Goal: Communication & Community: Share content

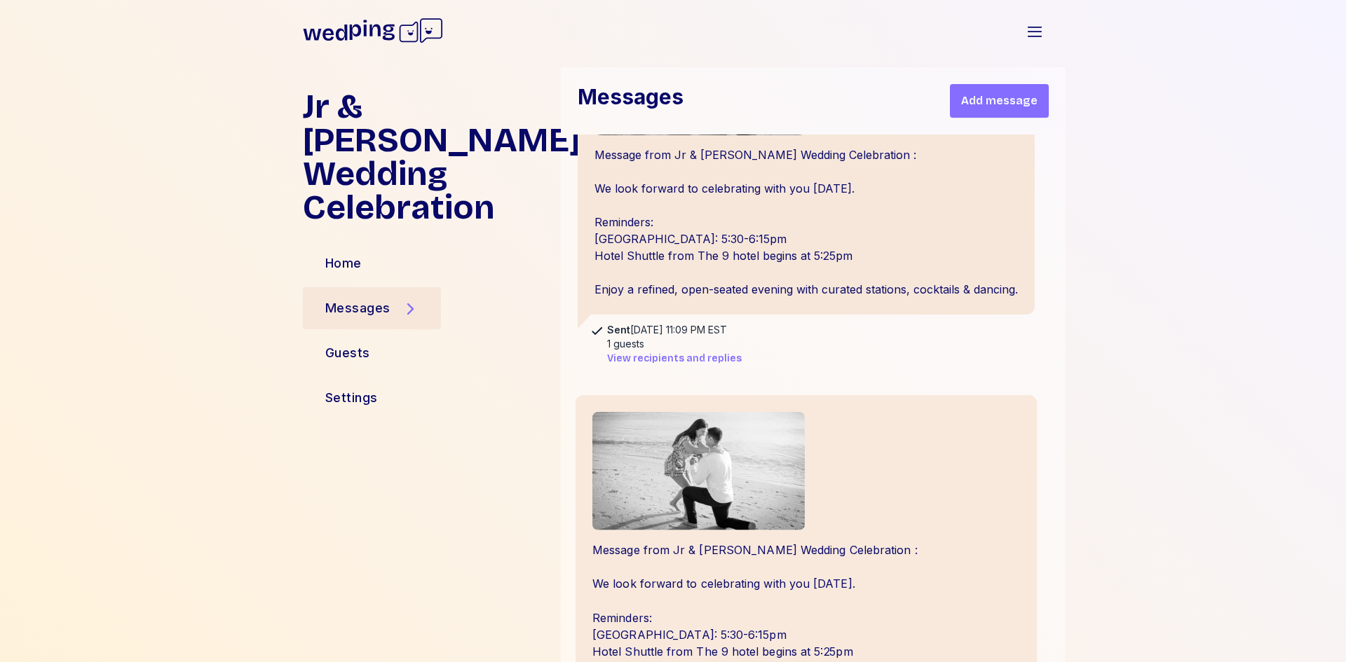
scroll to position [1262, 0]
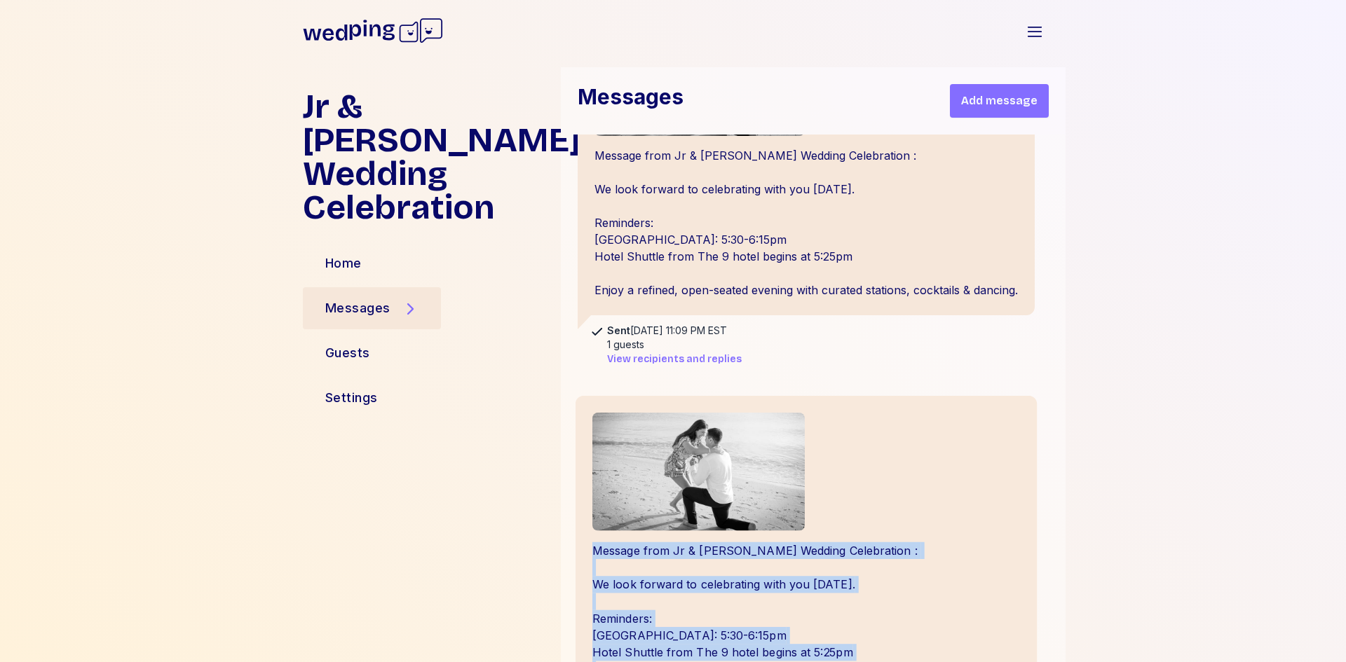
drag, startPoint x: 587, startPoint y: 364, endPoint x: 1016, endPoint y: 503, distance: 451.5
click at [1016, 503] on div "Message from Jr & [PERSON_NAME] Wedding Celebration : We look forward to celebr…" at bounding box center [806, 553] width 462 height 316
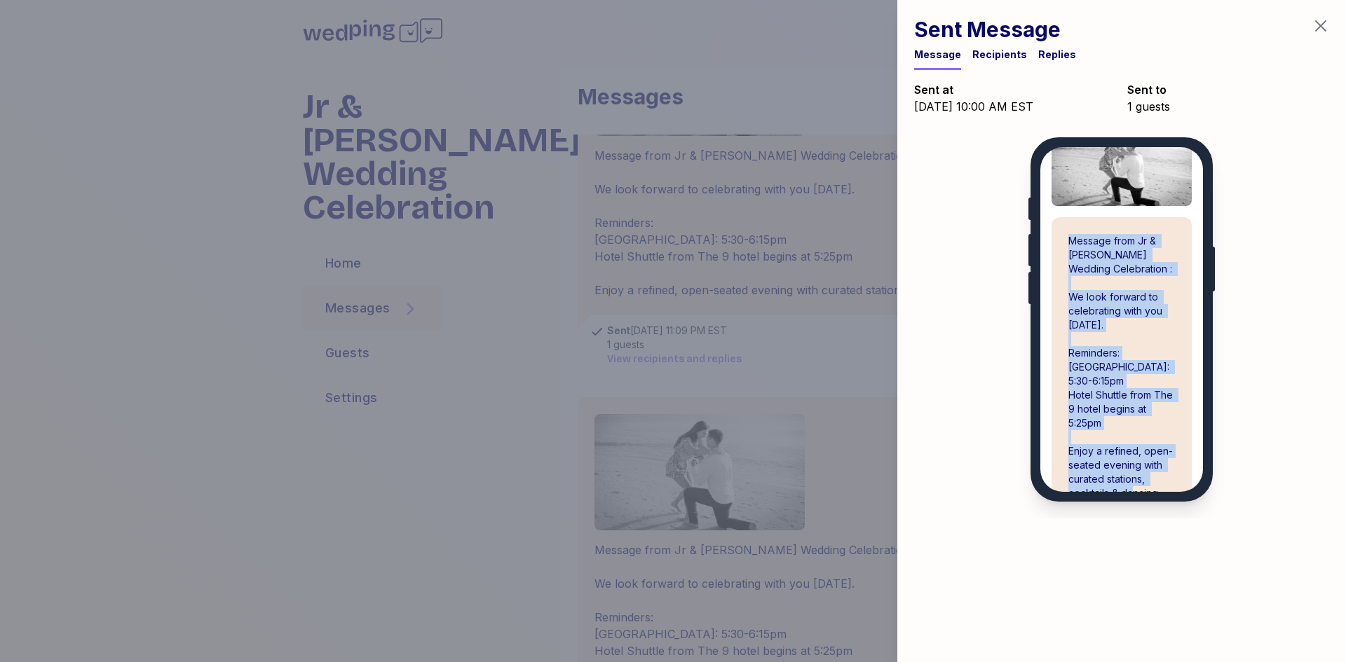
scroll to position [103, 0]
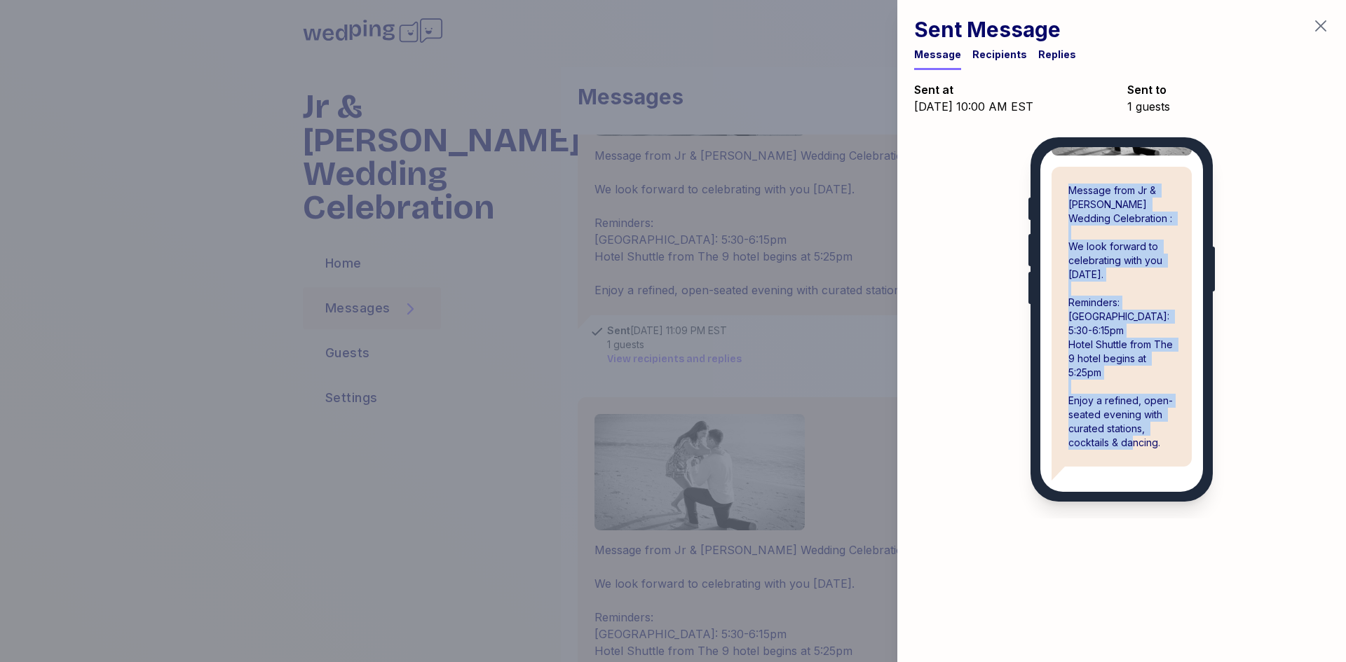
drag, startPoint x: 1069, startPoint y: 263, endPoint x: 1166, endPoint y: 440, distance: 202.0
click at [1166, 440] on div "Message from Jr & [PERSON_NAME] Wedding Celebration : We look forward to celebr…" at bounding box center [1121, 317] width 140 height 300
copy div "Message from Jr & [PERSON_NAME] Wedding Celebration : We look forward to celebr…"
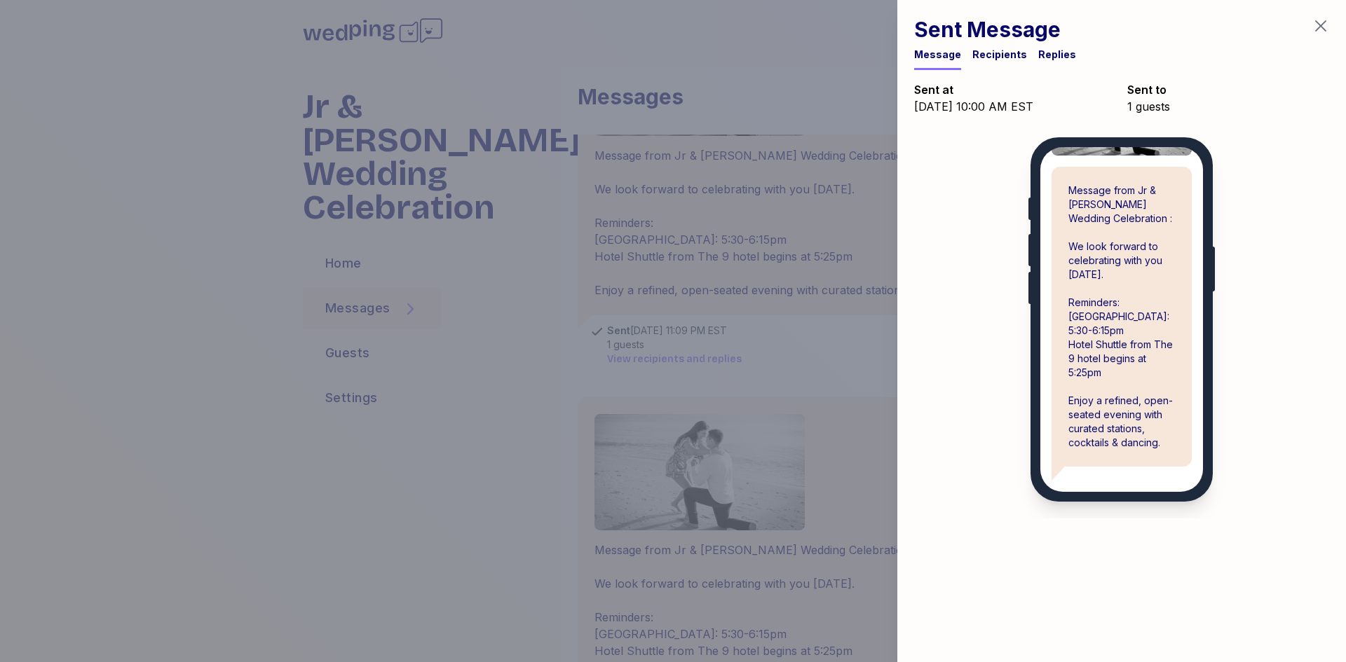
click at [744, 266] on div at bounding box center [673, 331] width 1346 height 662
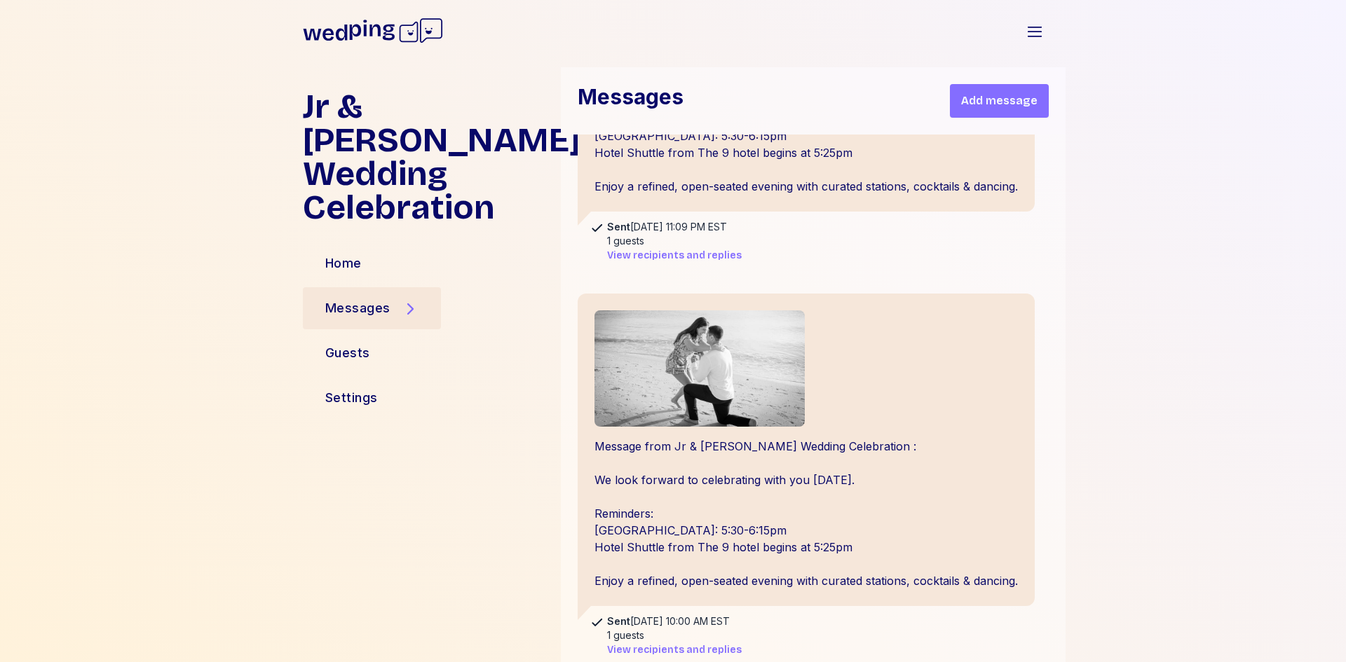
scroll to position [1472, 0]
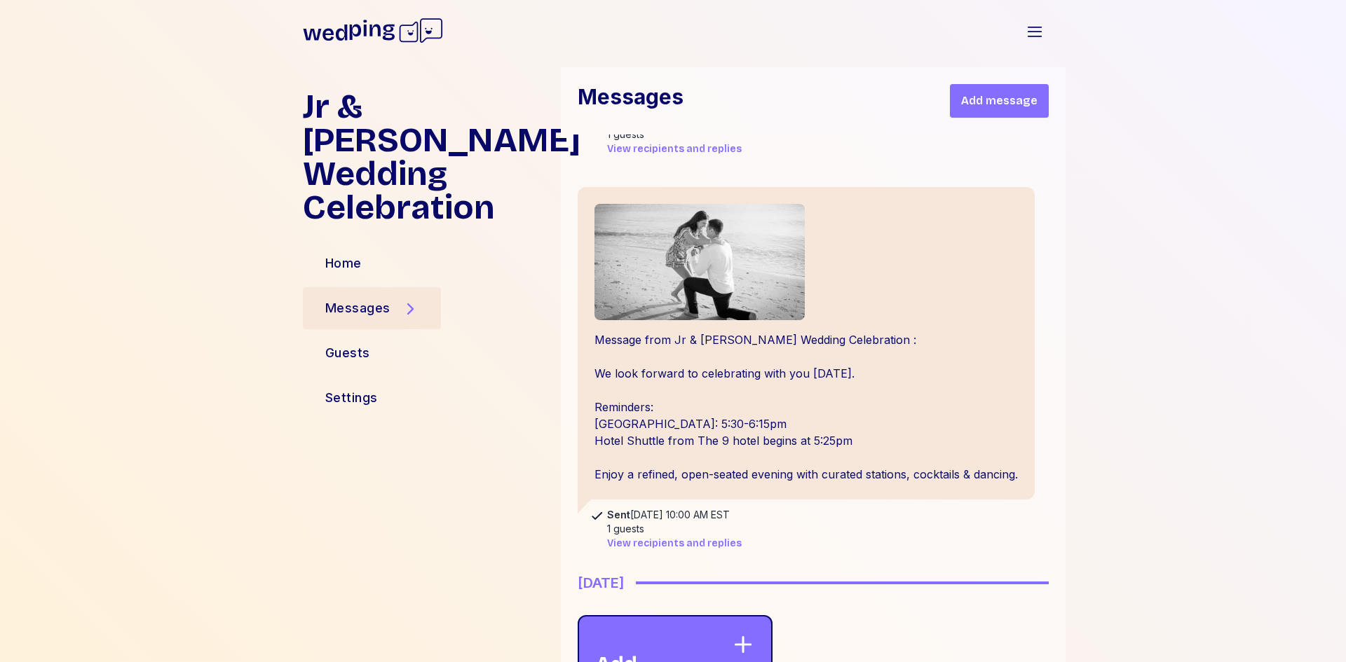
click at [653, 634] on div "Add message" at bounding box center [664, 668] width 136 height 69
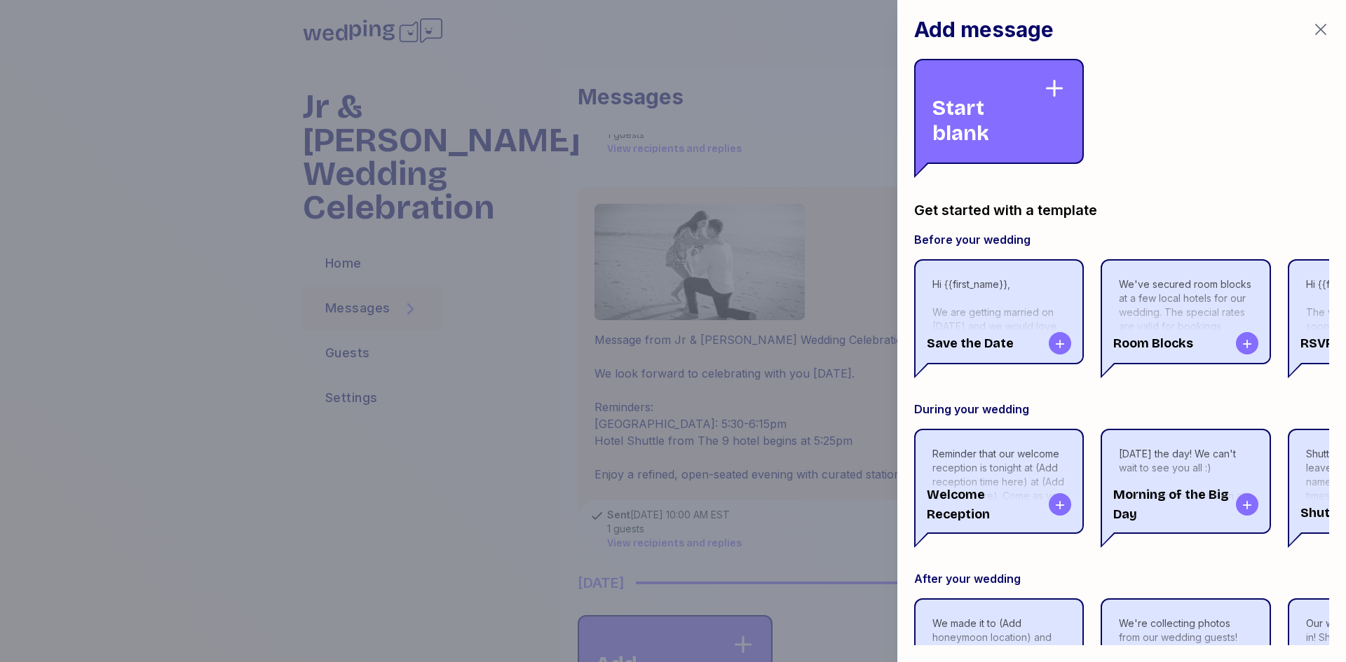
click at [993, 91] on div "Start blank" at bounding box center [987, 111] width 111 height 69
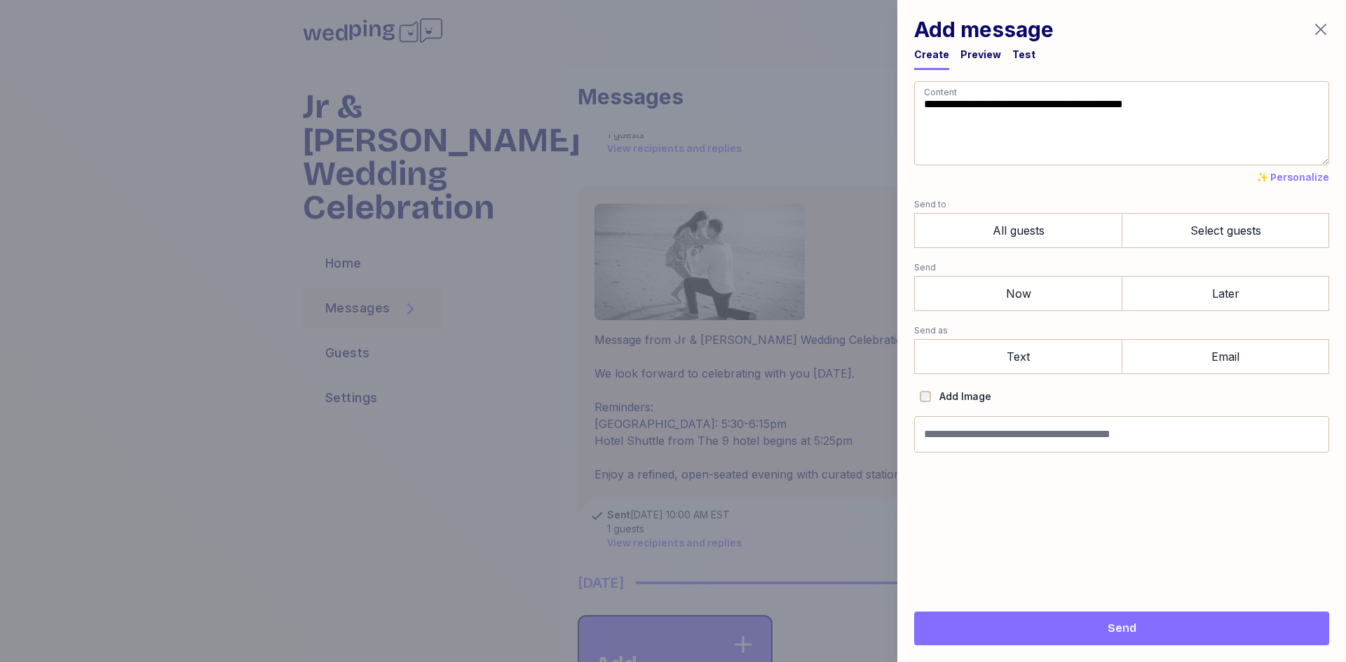
drag, startPoint x: 1203, startPoint y: 106, endPoint x: 824, endPoint y: 109, distance: 379.9
click at [824, 109] on div "**********" at bounding box center [673, 331] width 1346 height 662
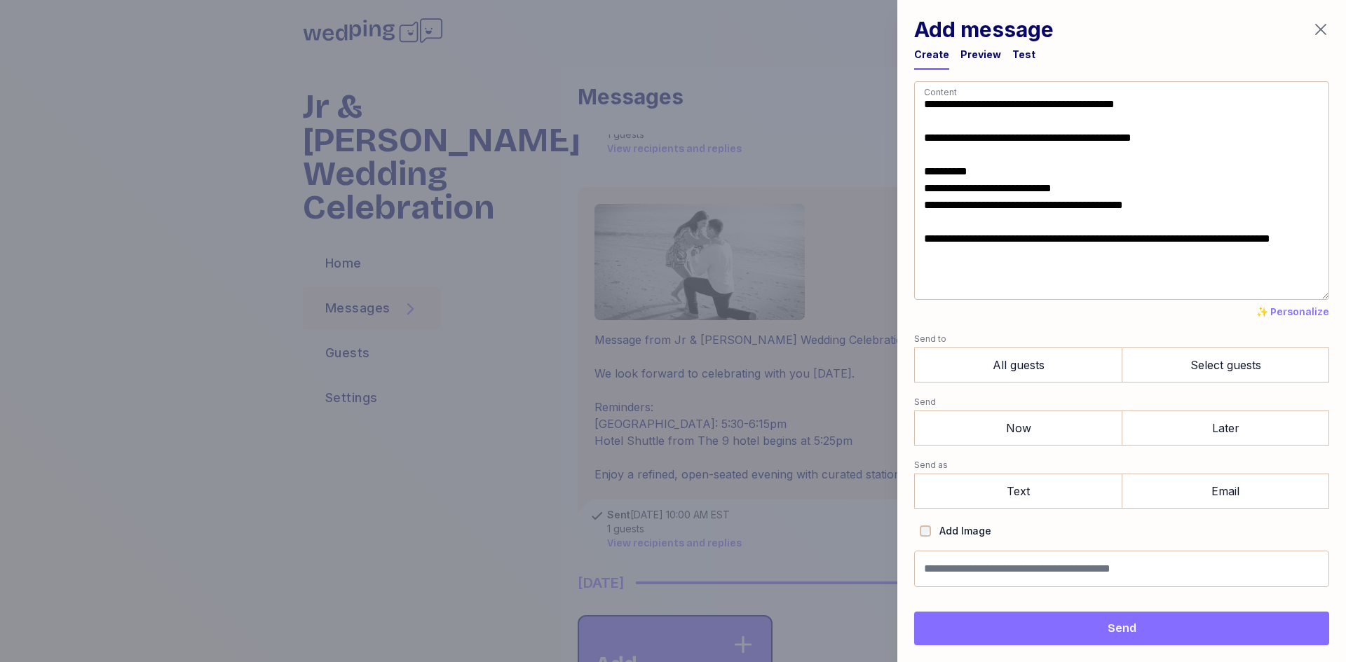
click at [936, 280] on textarea "**********" at bounding box center [1121, 190] width 415 height 219
type textarea "**********"
click at [1058, 355] on label "All guests" at bounding box center [1017, 365] width 207 height 35
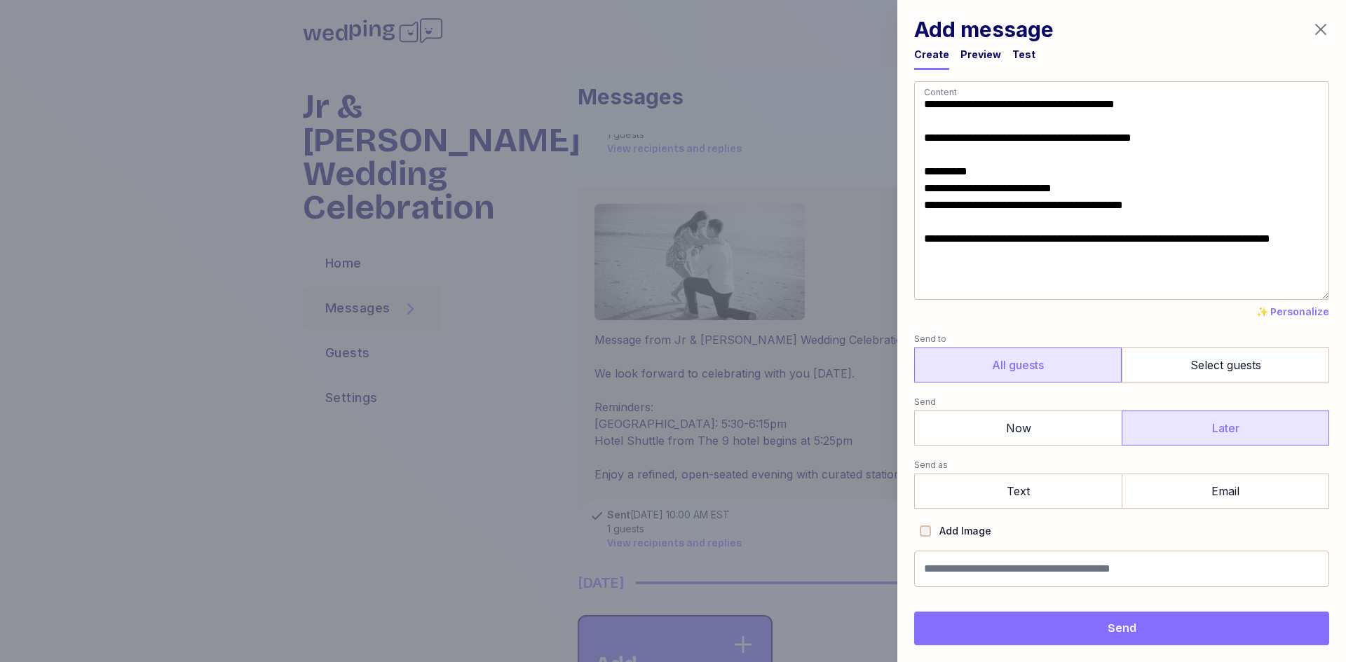
click at [1164, 437] on label "Later" at bounding box center [1224, 428] width 207 height 35
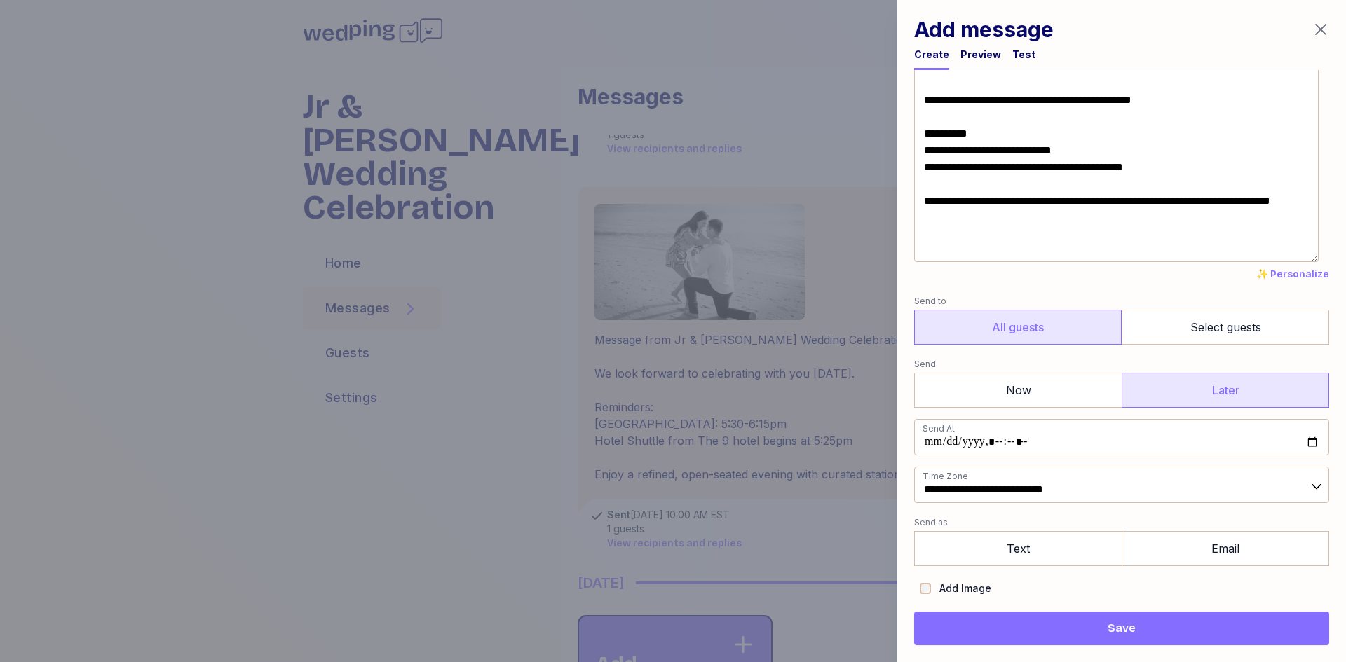
scroll to position [70, 0]
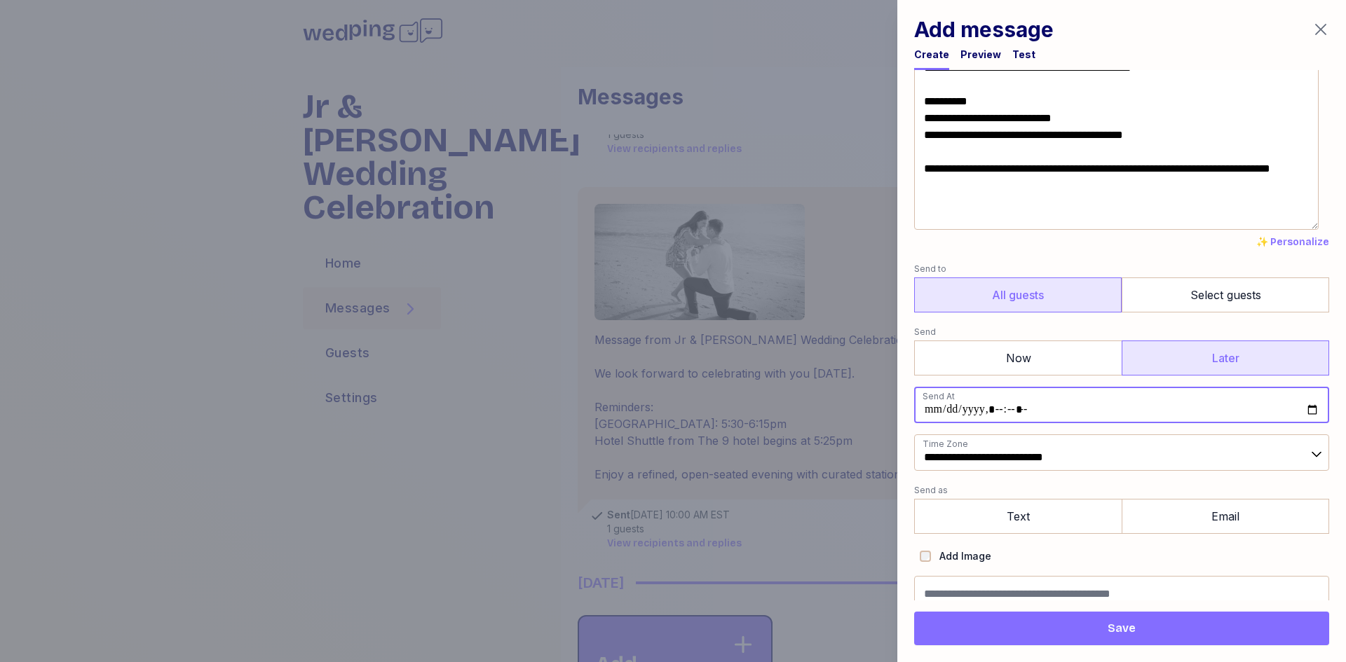
click at [1120, 409] on input "datetime-local" at bounding box center [1121, 405] width 415 height 36
click at [953, 561] on label "Add Image" at bounding box center [961, 556] width 60 height 17
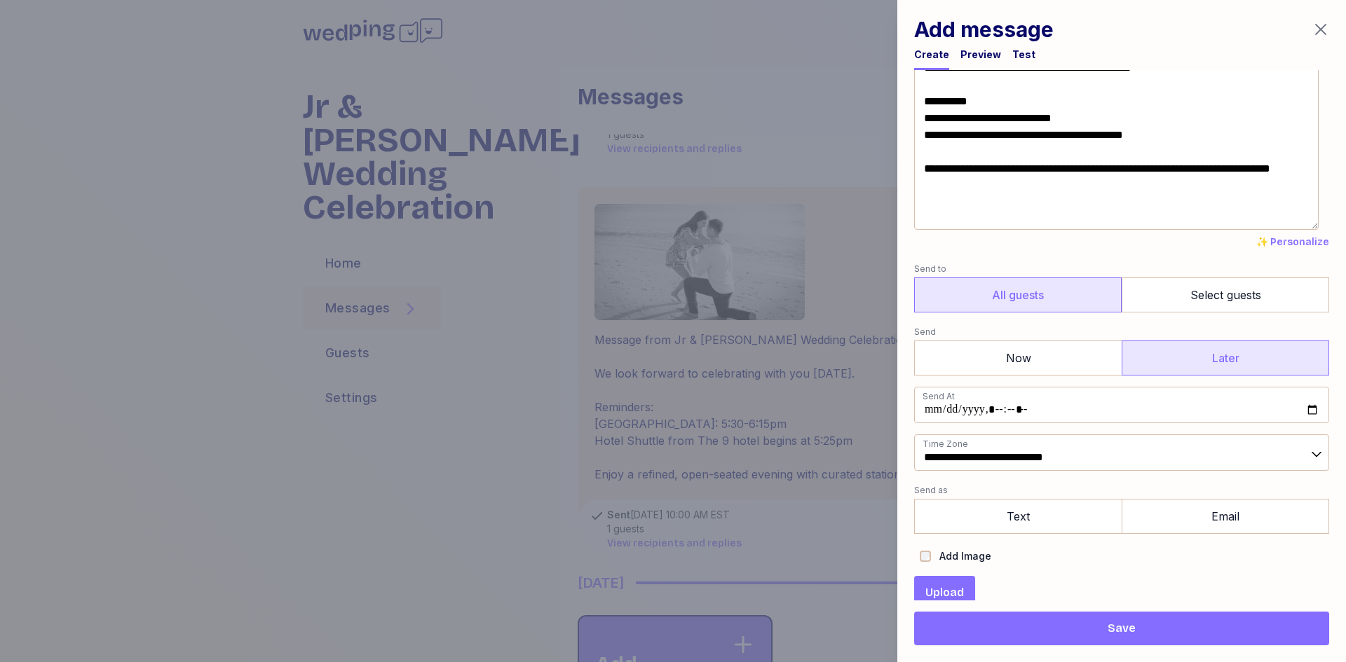
click at [953, 594] on span "Upload" at bounding box center [944, 593] width 39 height 17
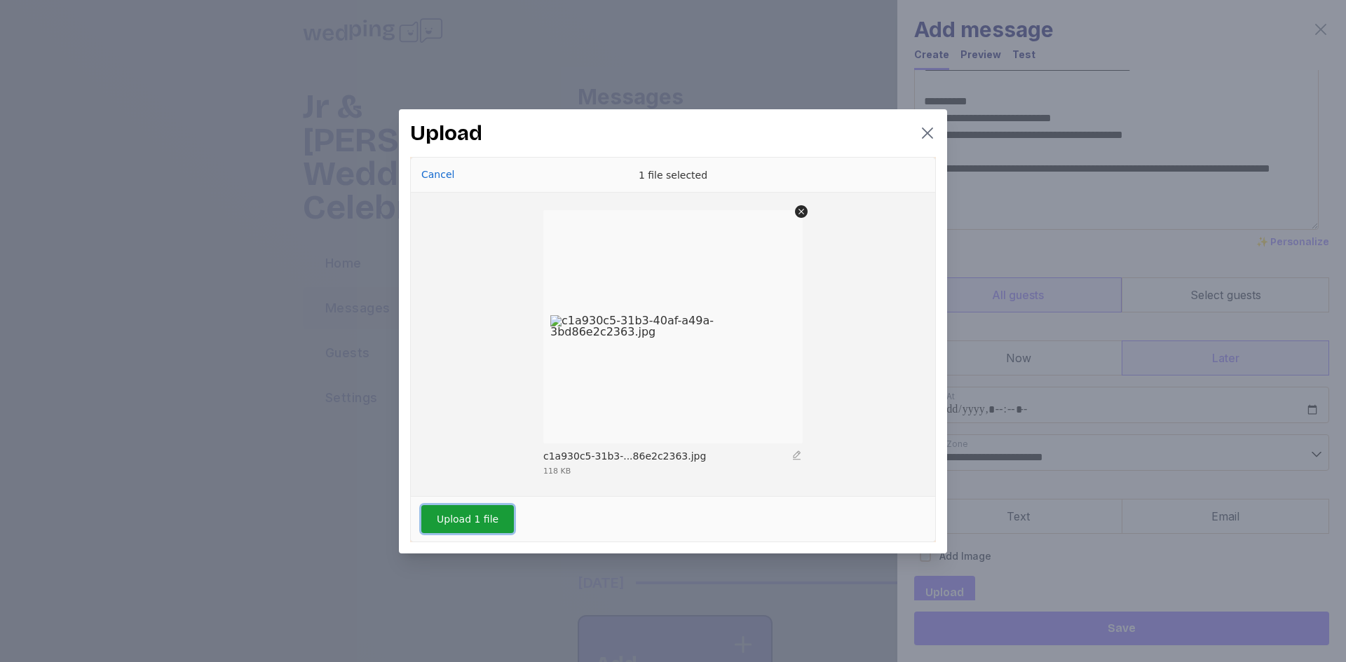
click at [489, 519] on button "Upload 1 file" at bounding box center [467, 519] width 93 height 28
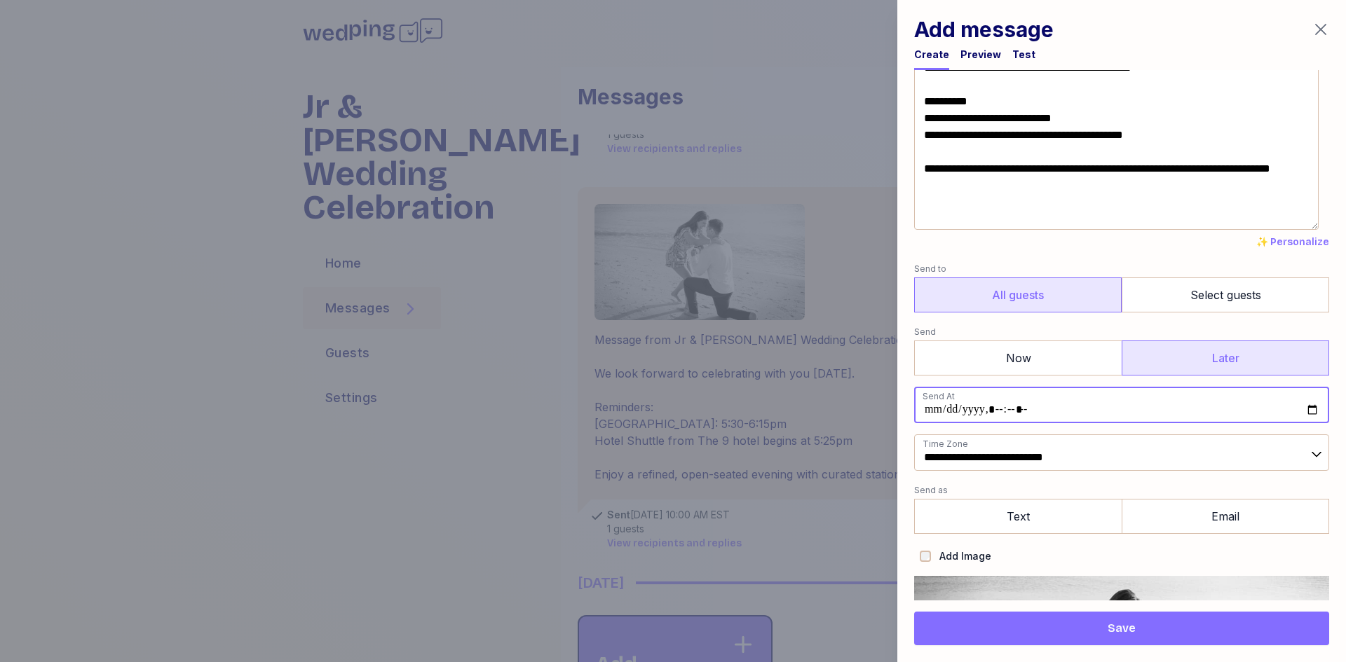
click at [1299, 409] on input "datetime-local" at bounding box center [1121, 405] width 415 height 36
type input "**********"
click at [1274, 484] on label "Send as" at bounding box center [1121, 490] width 415 height 17
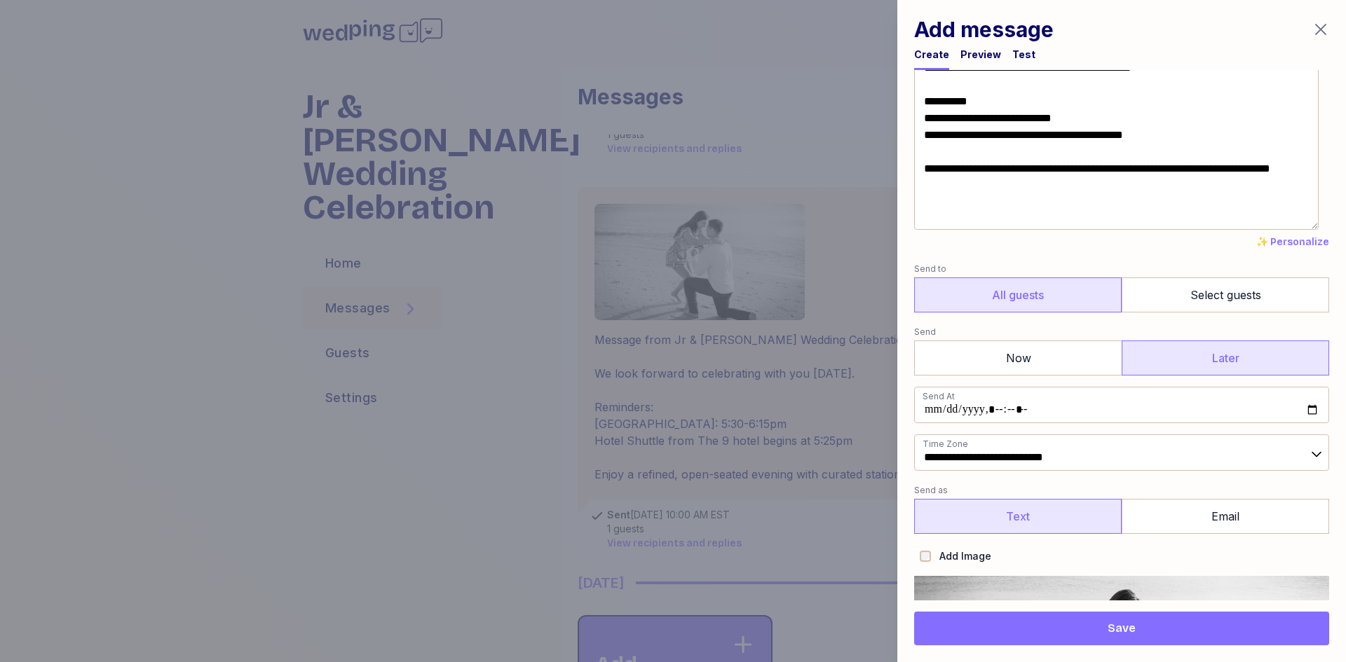
click at [1063, 504] on label "Text" at bounding box center [1017, 516] width 207 height 35
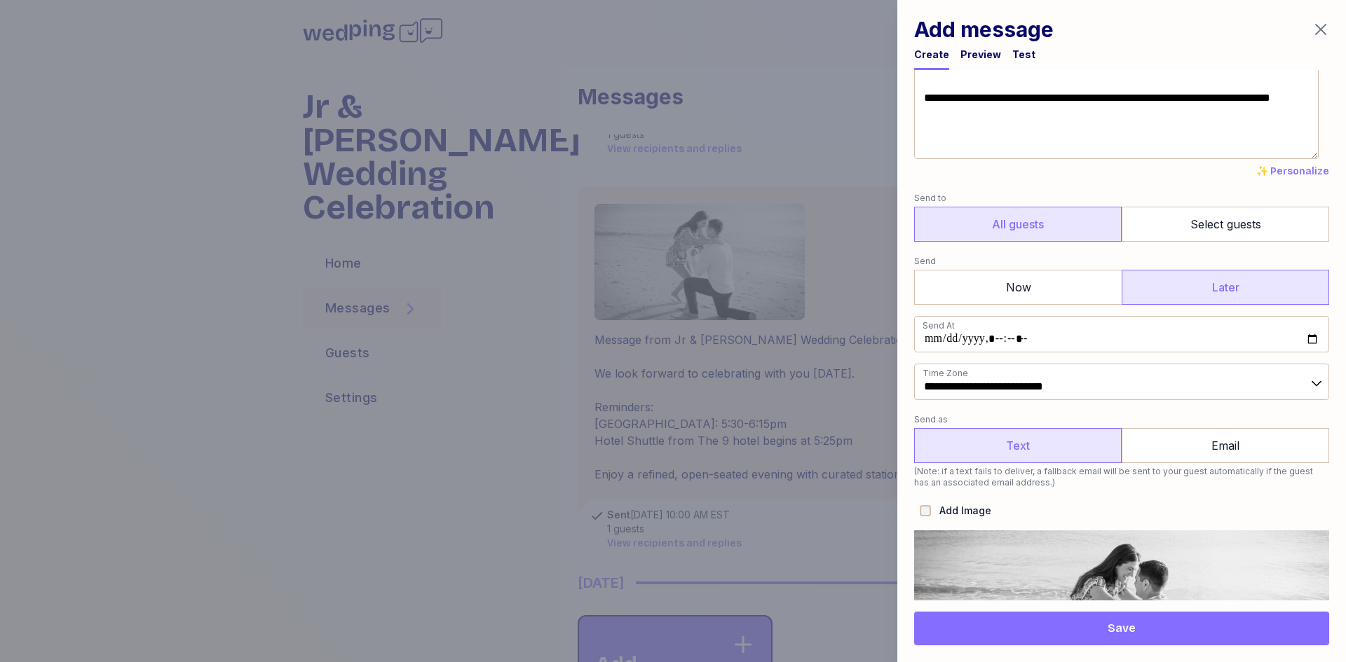
scroll to position [0, 0]
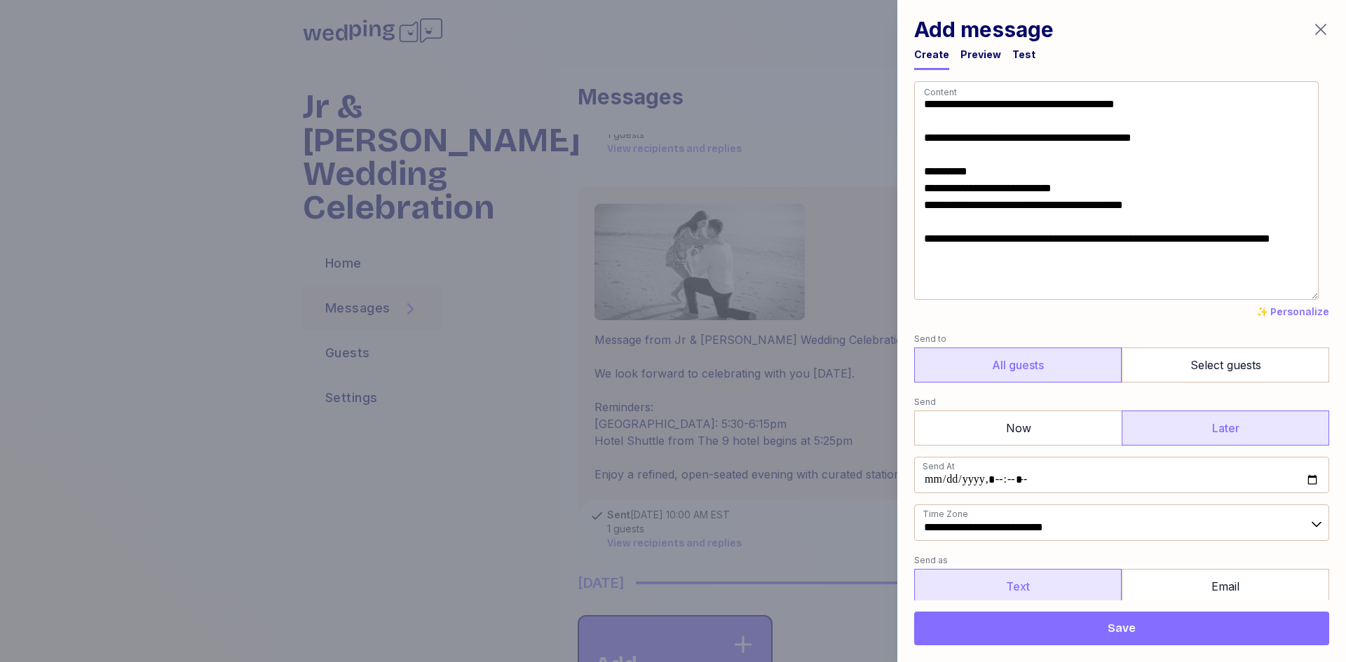
click at [1133, 620] on button "Save" at bounding box center [1121, 629] width 415 height 34
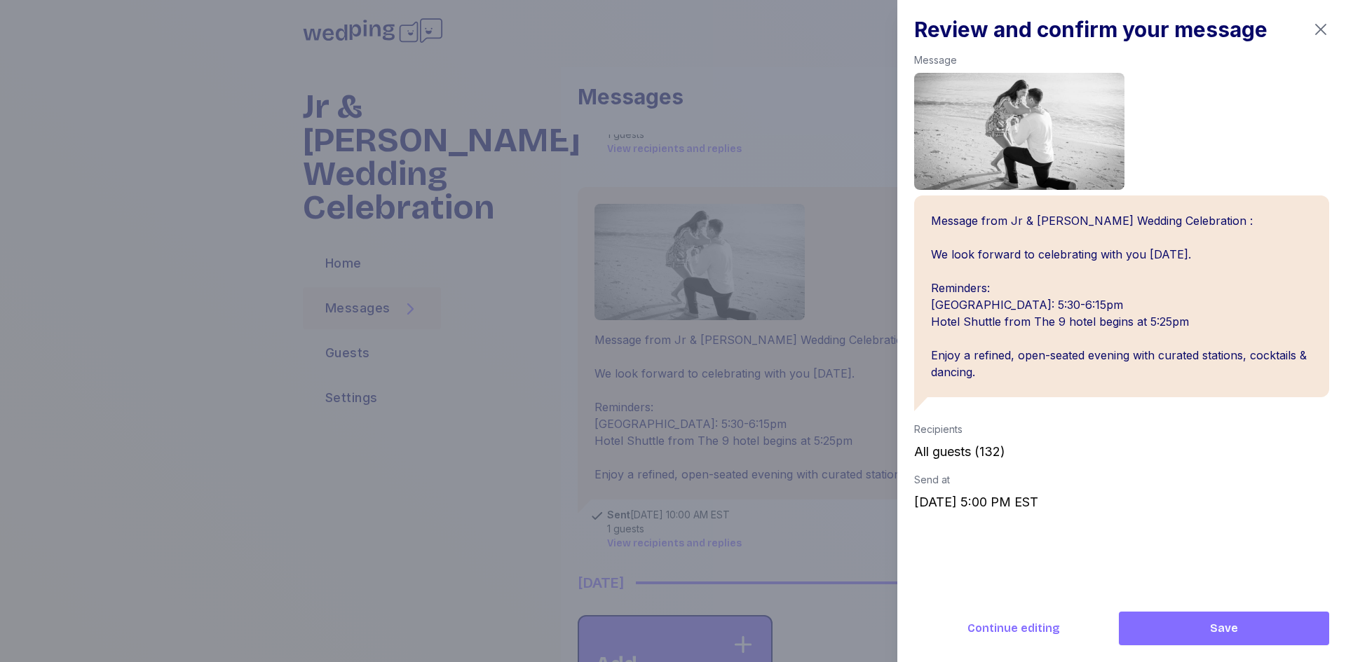
click at [1201, 626] on span "Save" at bounding box center [1224, 628] width 188 height 17
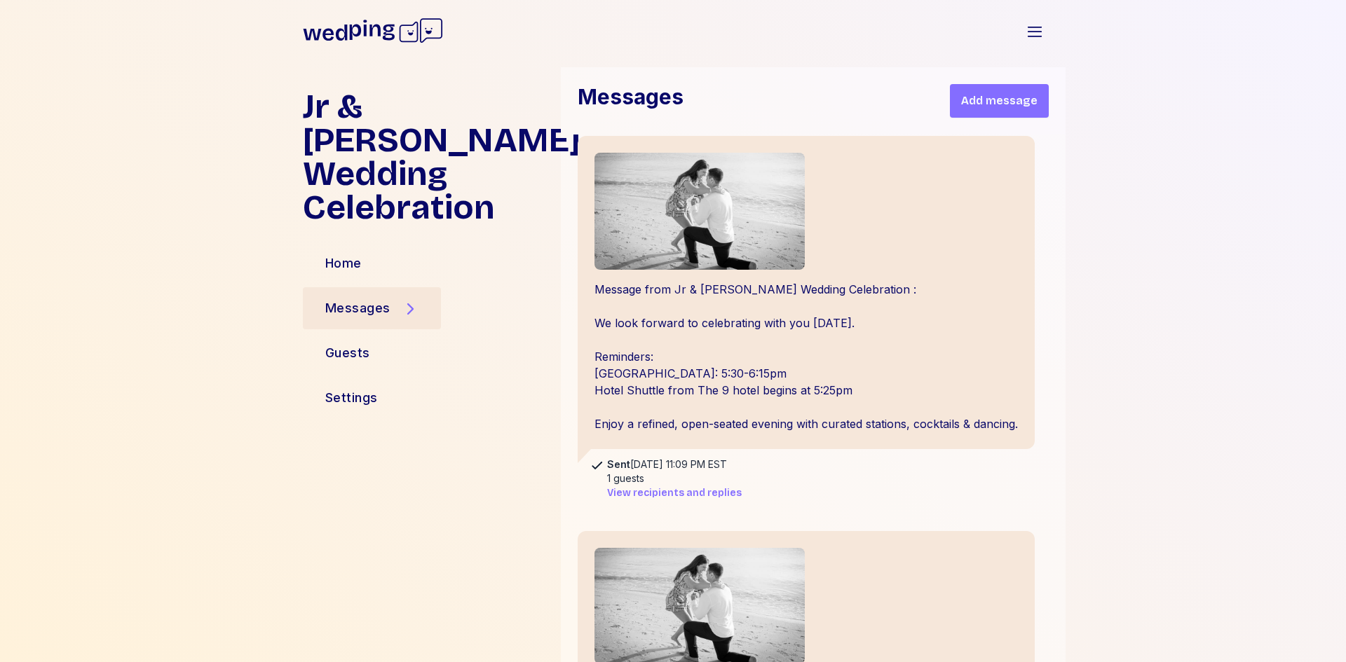
scroll to position [779, 0]
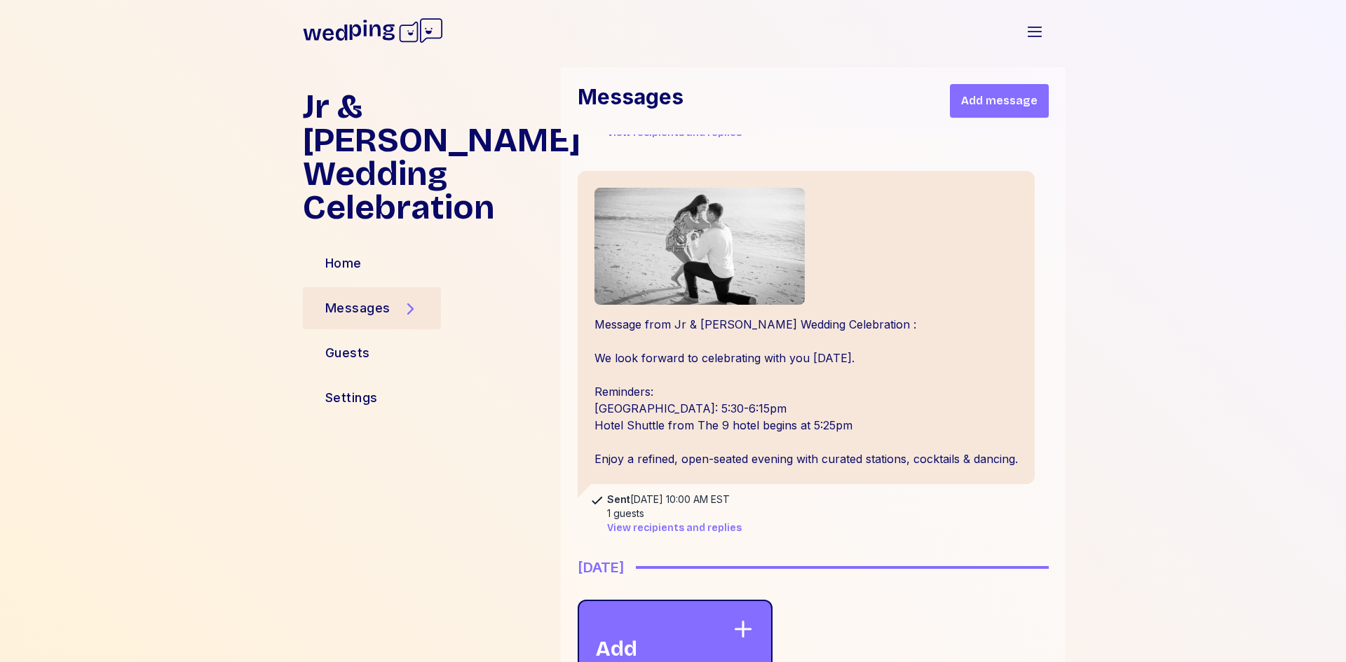
scroll to position [1400, 0]
